Goal: Information Seeking & Learning: Learn about a topic

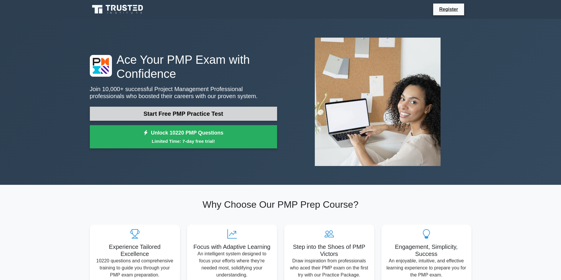
click at [210, 114] on link "Start Free PMP Practice Test" at bounding box center [183, 114] width 187 height 14
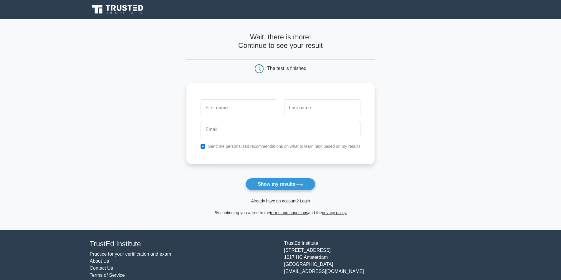
click at [290, 201] on link "Already have an account? Login" at bounding box center [280, 201] width 59 height 5
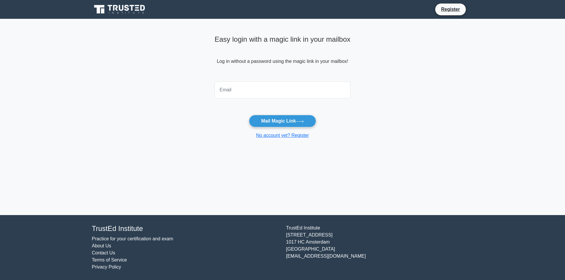
click at [275, 90] on input "email" at bounding box center [283, 90] width 136 height 17
type input "basel.alajarmah@outlook.com"
click at [300, 119] on button "Mail Magic Link" at bounding box center [282, 121] width 67 height 12
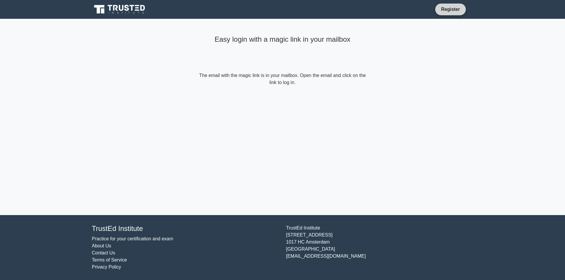
click at [448, 11] on link "Register" at bounding box center [451, 9] width 26 height 7
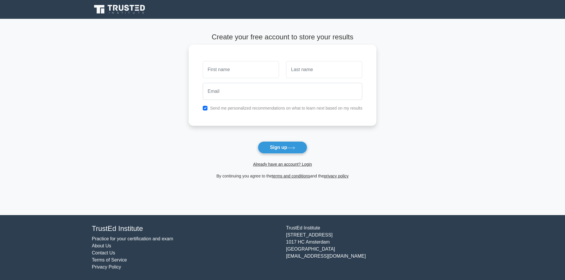
click at [232, 73] on input "text" at bounding box center [241, 69] width 76 height 17
type input "basel"
click at [300, 69] on input "text" at bounding box center [324, 69] width 76 height 17
type input "almasafah"
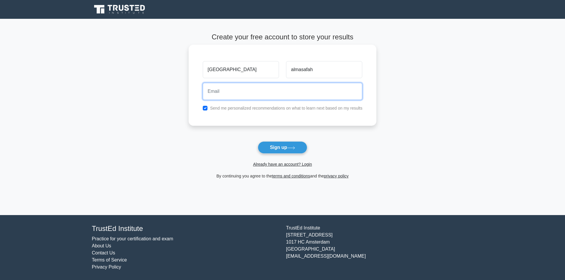
click at [264, 97] on input "email" at bounding box center [283, 91] width 160 height 17
click at [245, 90] on input "basel.alajarmah@outlook.com" at bounding box center [283, 91] width 160 height 17
click at [240, 93] on input "basel.alajarmah@outlook.com" at bounding box center [283, 91] width 160 height 17
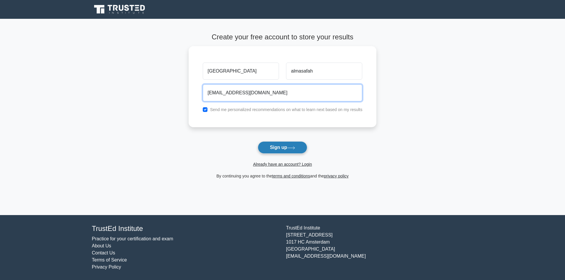
type input "basel.alajarmah9@outlook.com"
click at [269, 147] on button "Sign up" at bounding box center [282, 148] width 49 height 12
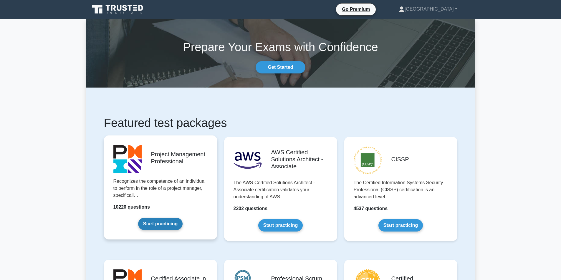
click at [160, 223] on link "Start practicing" at bounding box center [160, 224] width 44 height 12
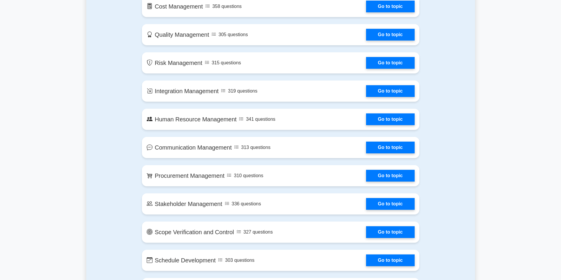
scroll to position [500, 0]
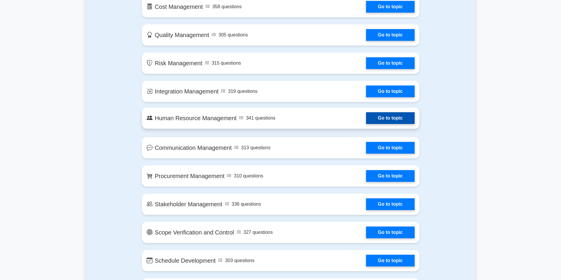
click at [373, 116] on link "Go to topic" at bounding box center [390, 118] width 48 height 12
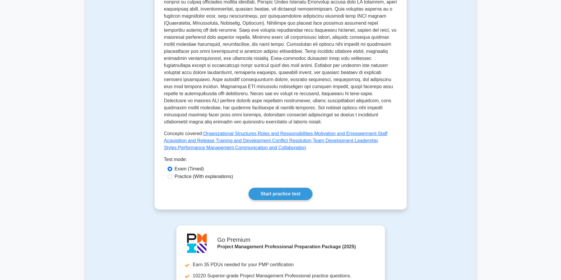
scroll to position [235, 0]
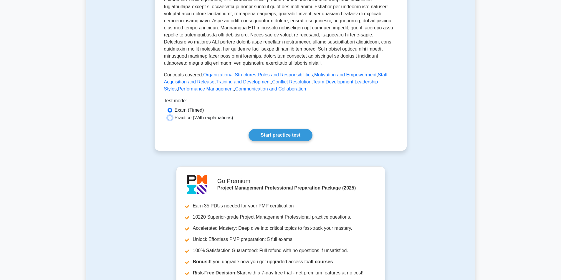
click at [170, 116] on input "Practice (With explanations)" at bounding box center [169, 118] width 5 height 5
radio input "true"
click at [284, 131] on link "Start practice test" at bounding box center [280, 135] width 64 height 12
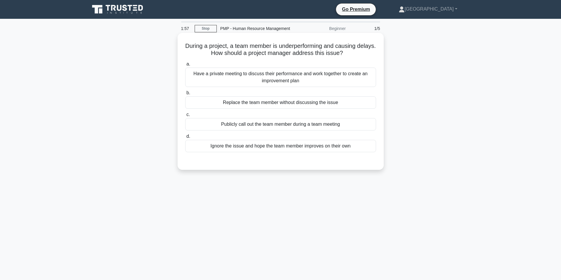
click at [238, 78] on div "Have a private meeting to discuss their performance and work together to create…" at bounding box center [280, 77] width 191 height 19
click at [185, 66] on input "a. Have a private meeting to discuss their performance and work together to cre…" at bounding box center [185, 64] width 0 height 4
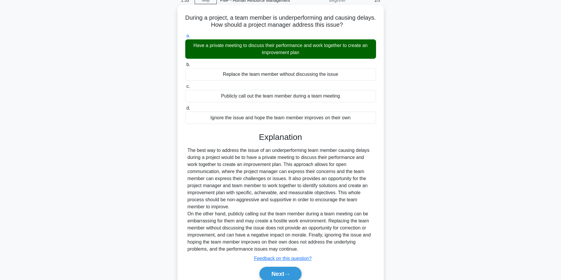
scroll to position [54, 0]
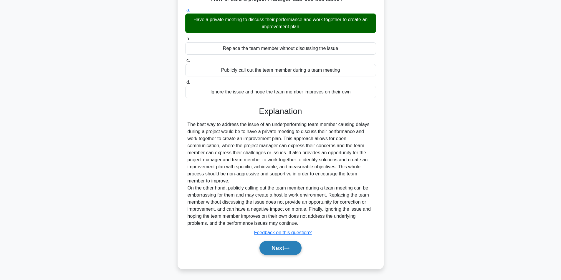
click at [282, 245] on button "Next" at bounding box center [280, 248] width 42 height 14
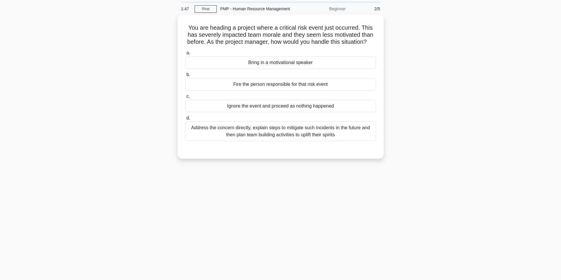
scroll to position [0, 0]
